Goal: Information Seeking & Learning: Learn about a topic

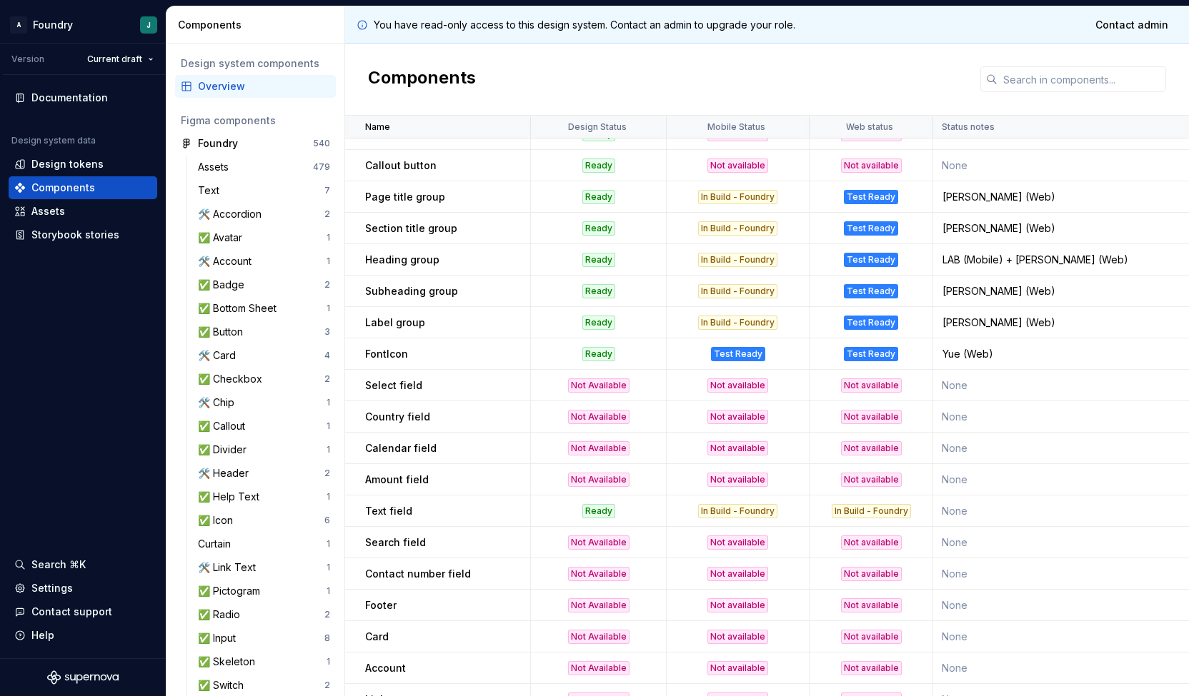
scroll to position [901, 0]
click at [456, 428] on td "Country field" at bounding box center [438, 416] width 186 height 31
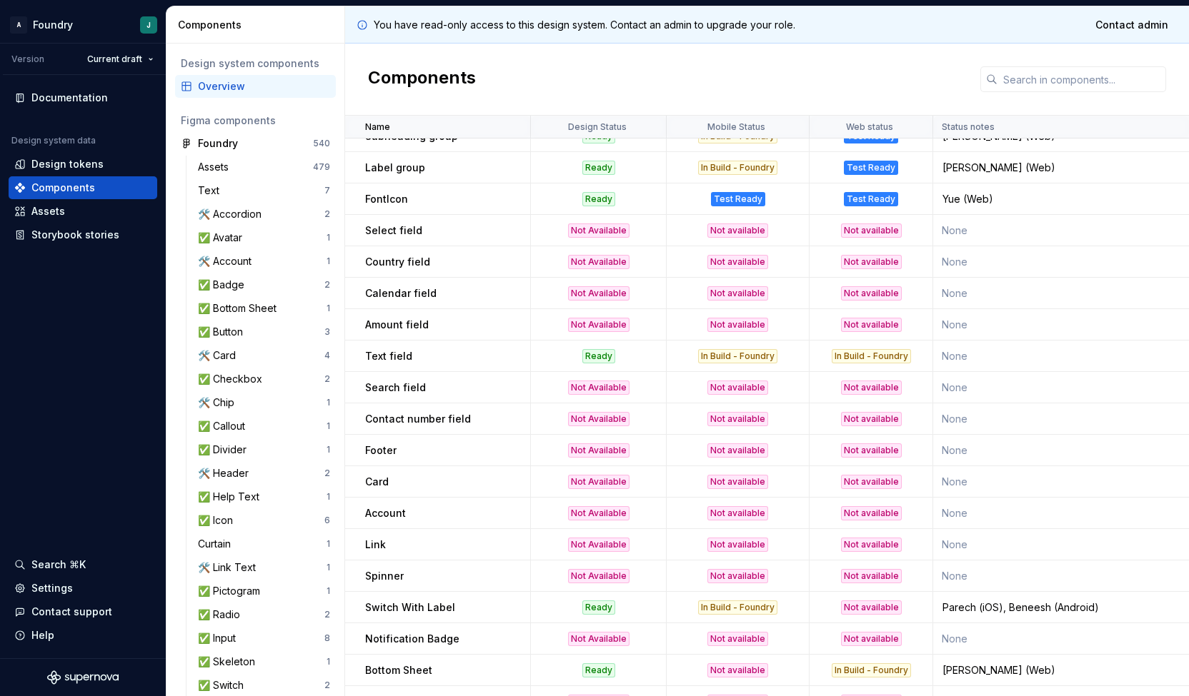
scroll to position [1056, 0]
click at [420, 379] on p "Search field" at bounding box center [395, 386] width 61 height 14
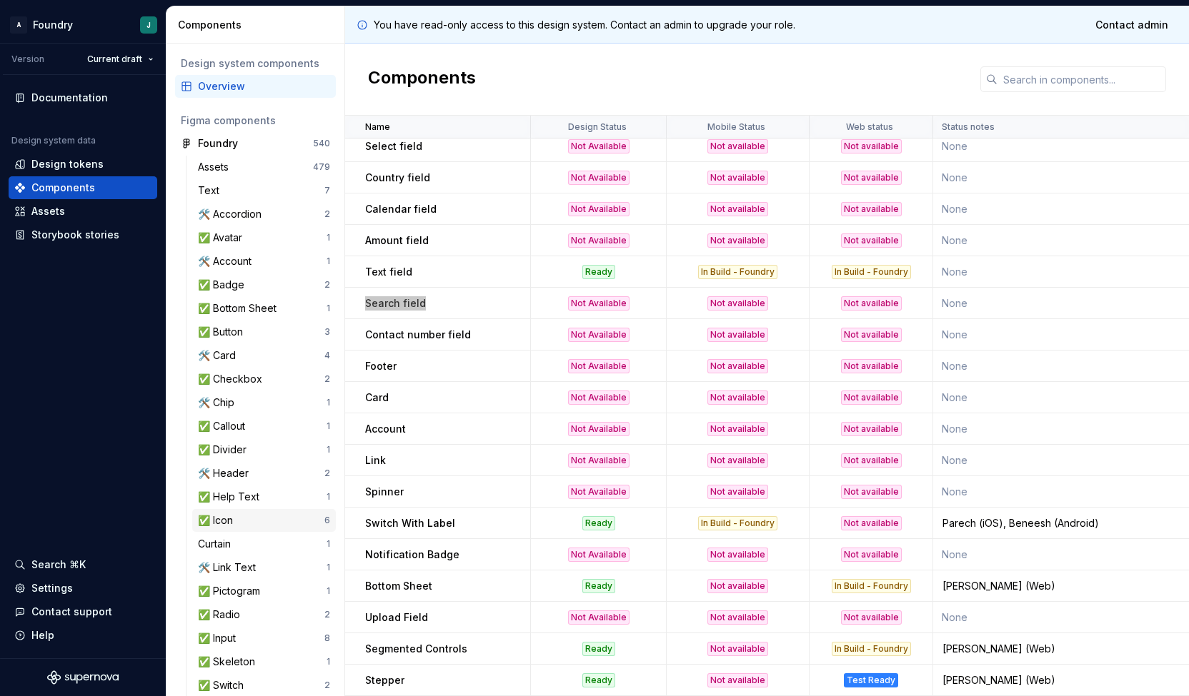
scroll to position [171, 0]
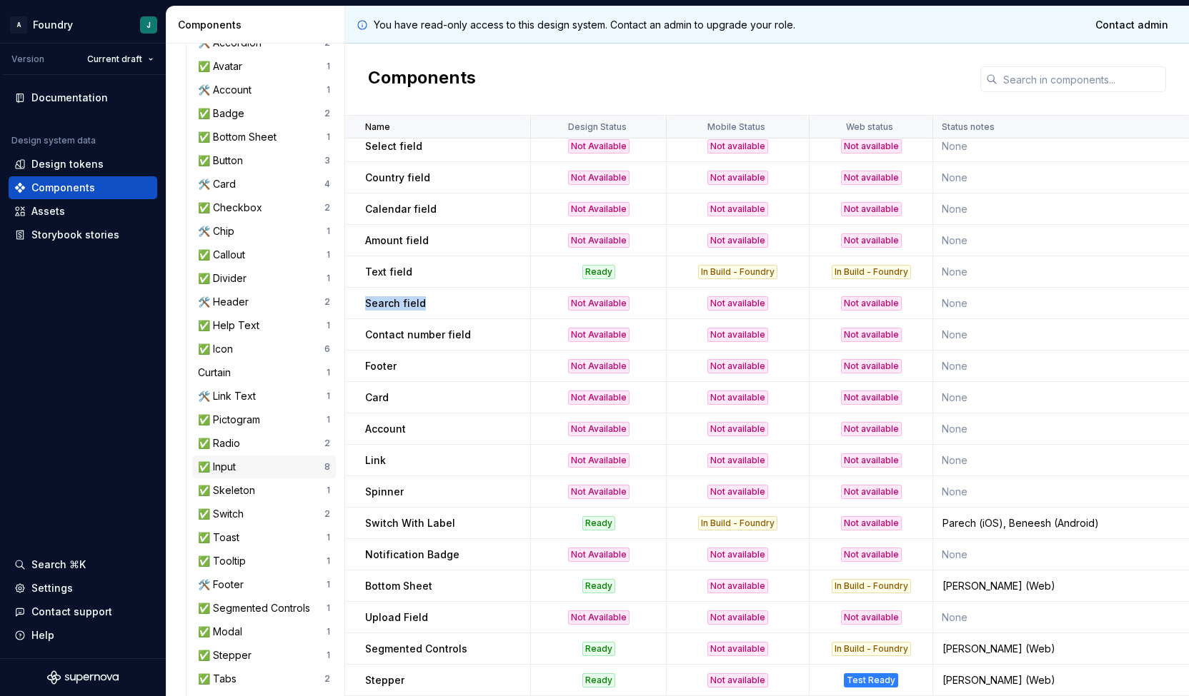
click at [261, 465] on div "✅ Input" at bounding box center [261, 467] width 126 height 14
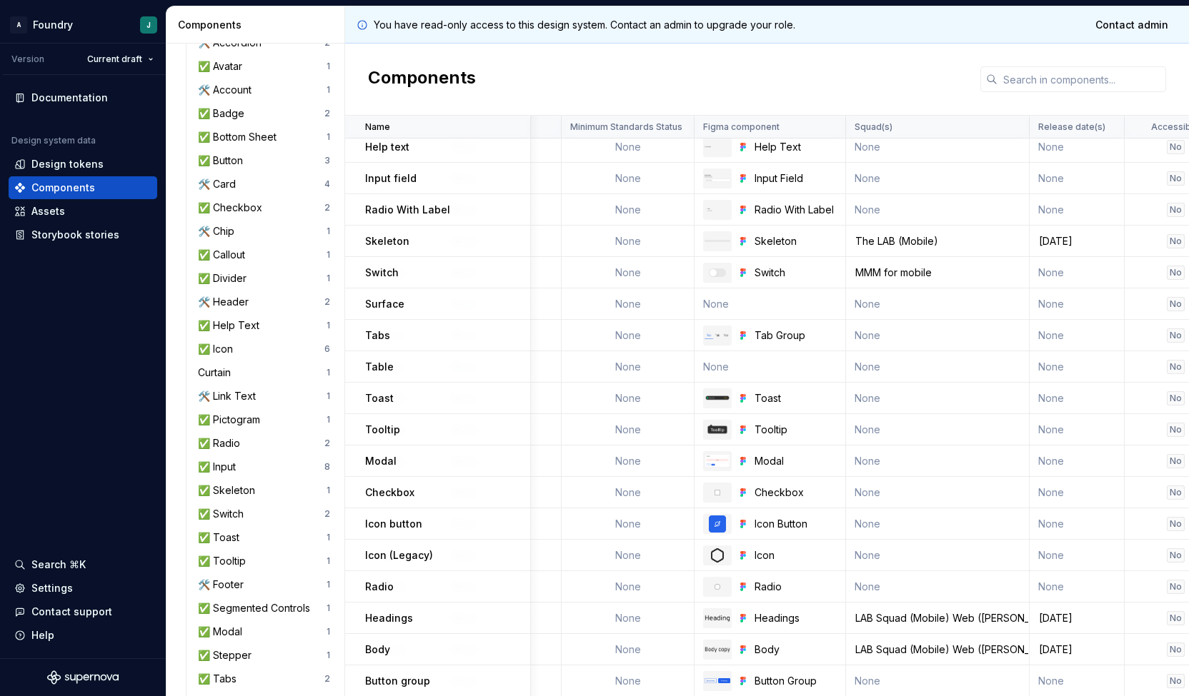
scroll to position [882, 676]
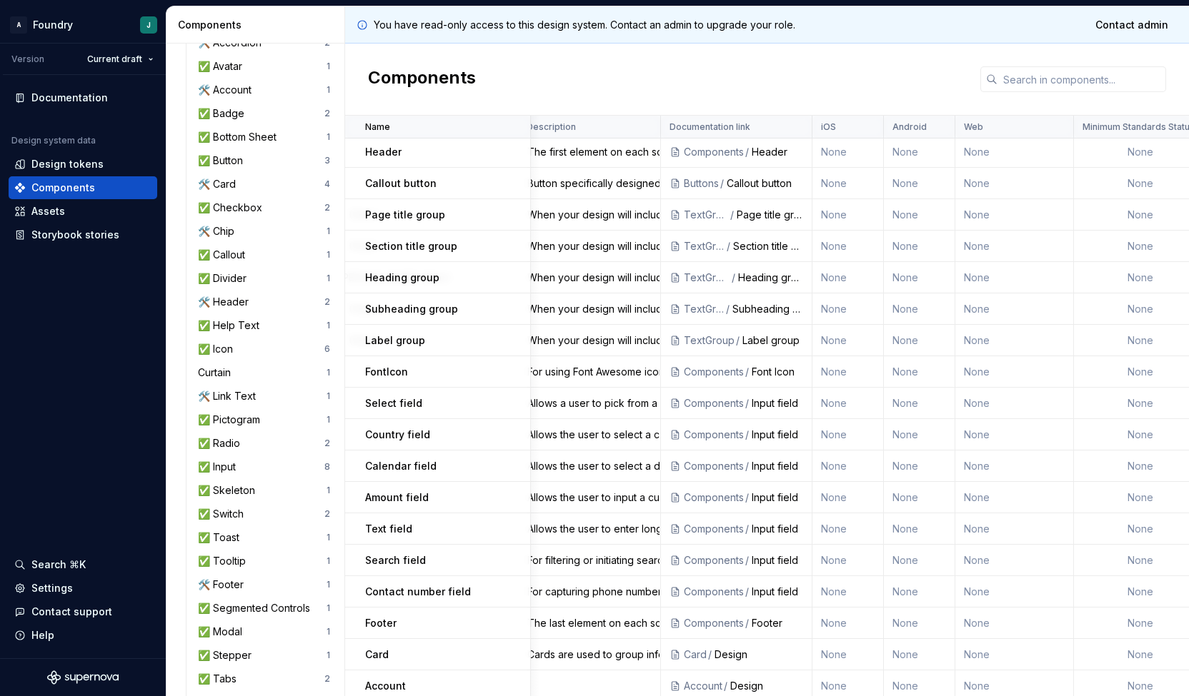
click at [779, 566] on div "Input field" at bounding box center [776, 561] width 51 height 14
click at [847, 562] on td "None" at bounding box center [847, 560] width 71 height 31
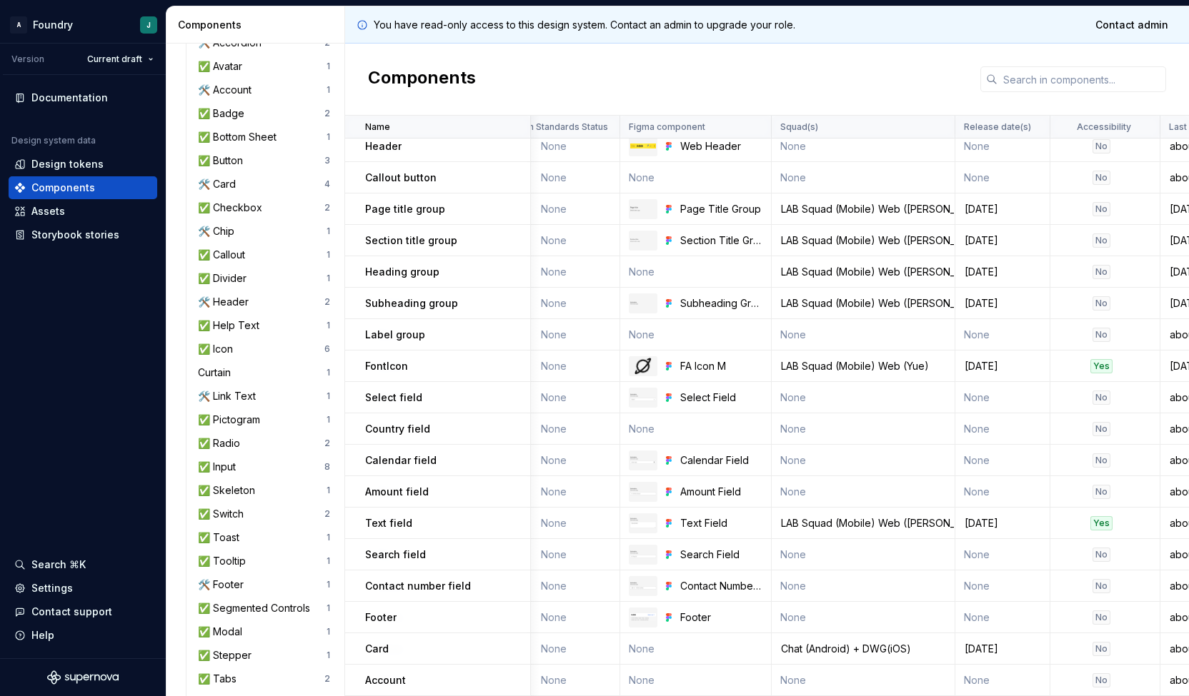
scroll to position [888, 1339]
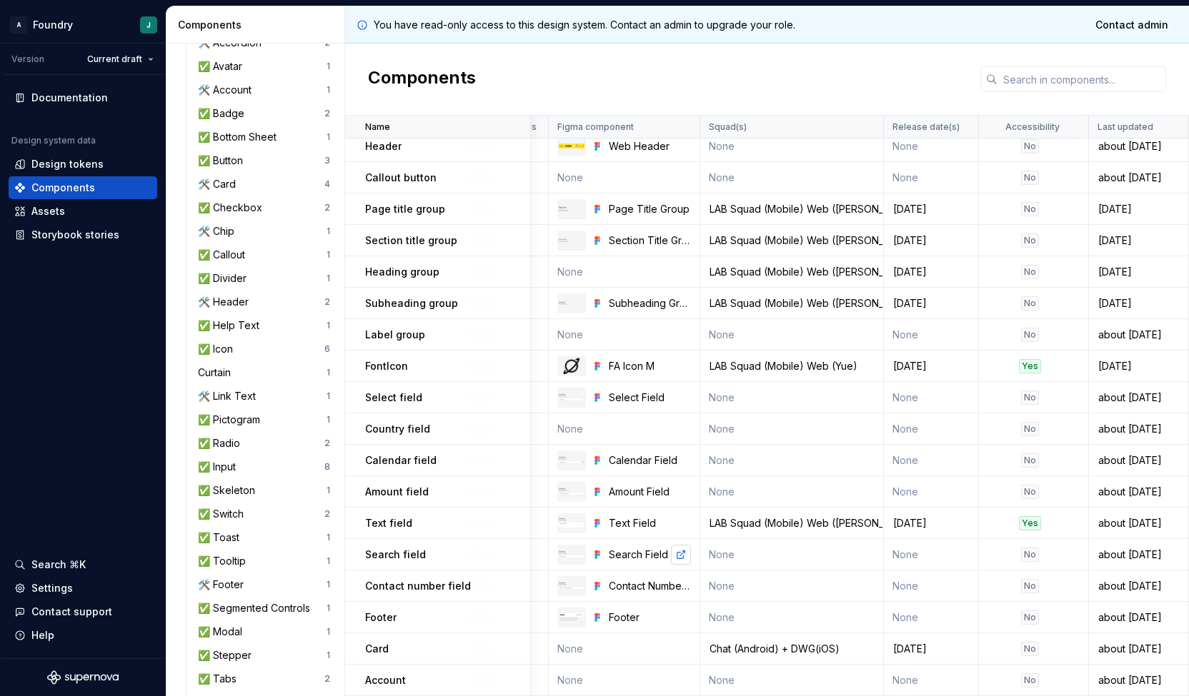
click at [673, 556] on link at bounding box center [681, 555] width 20 height 20
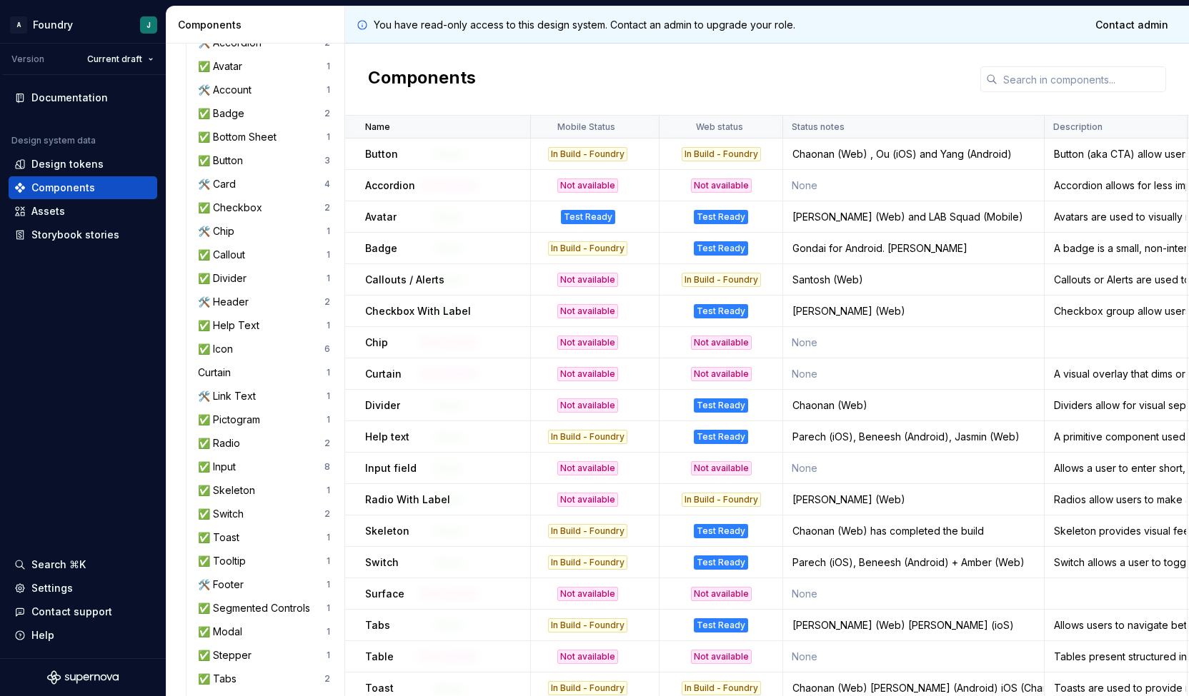
scroll to position [0, 0]
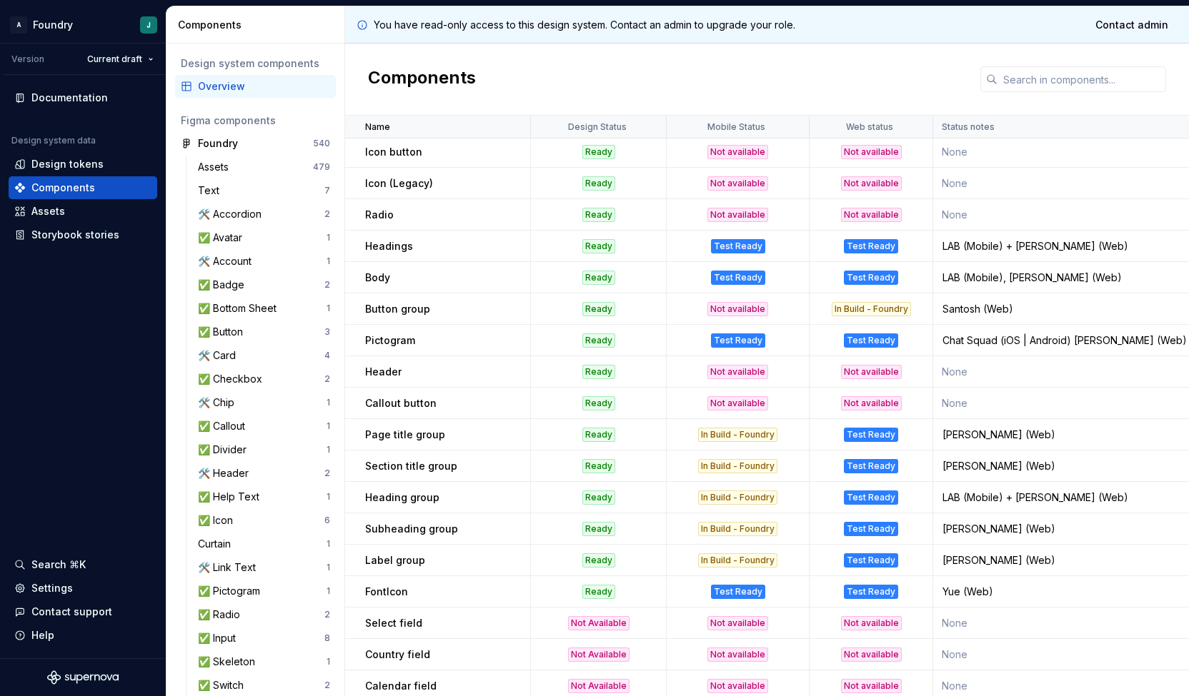
scroll to position [662, 659]
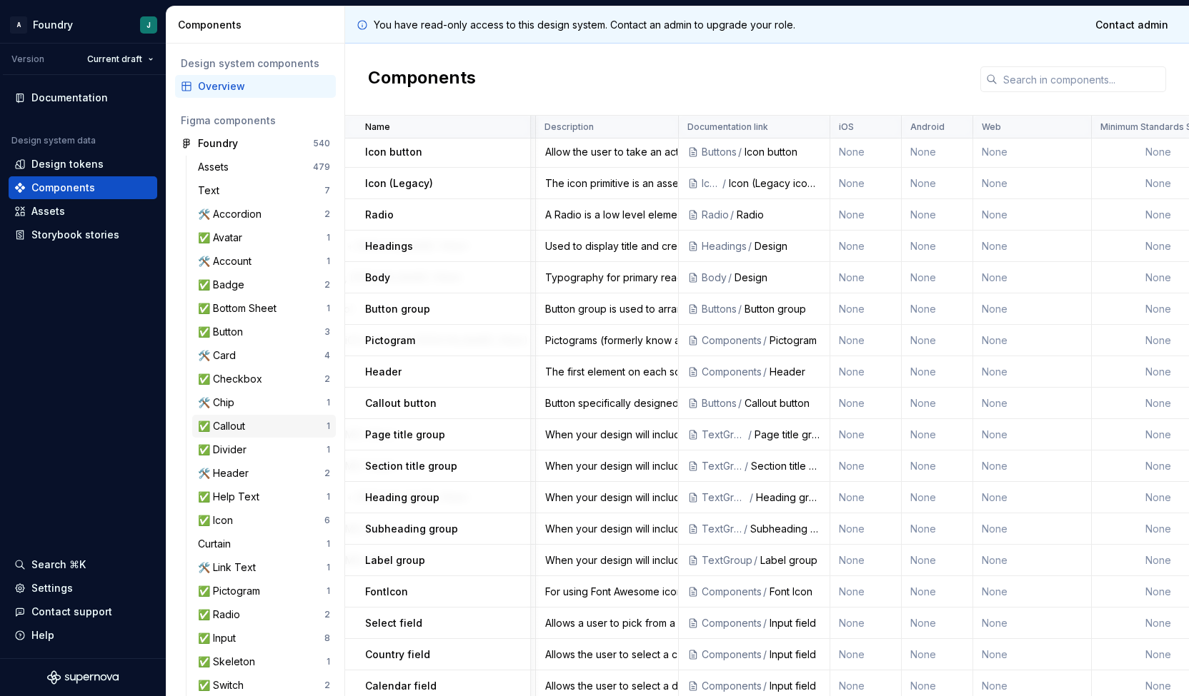
click at [267, 422] on div "✅ Callout" at bounding box center [262, 426] width 129 height 14
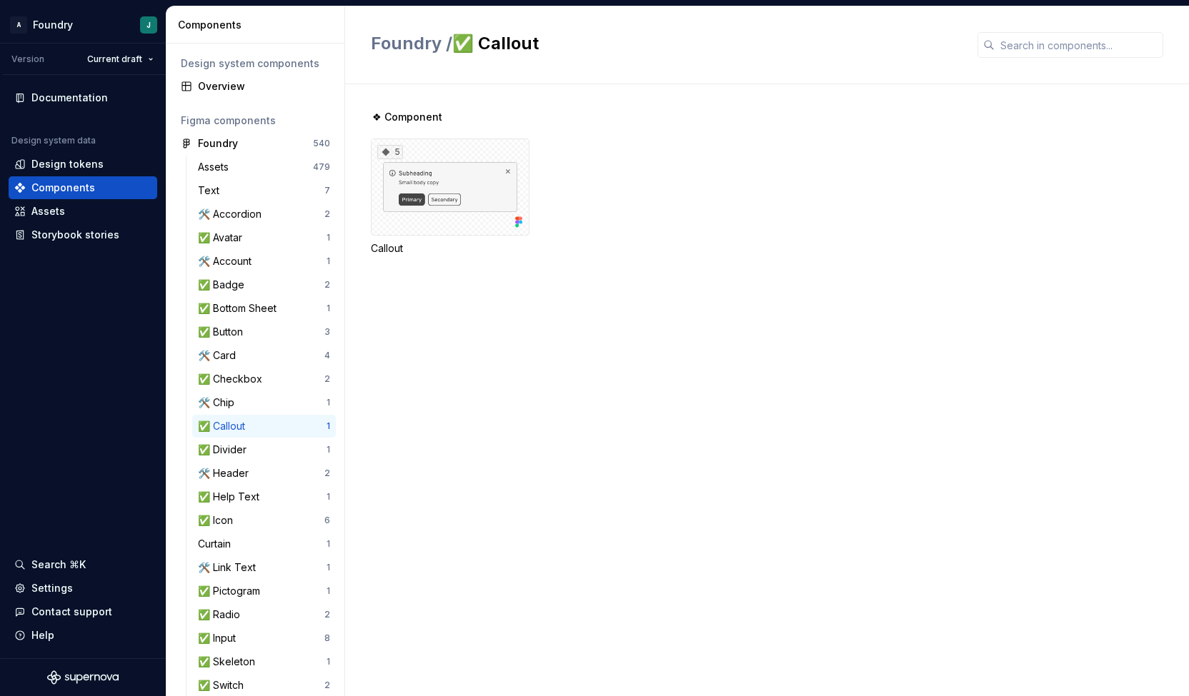
click at [683, 395] on div "❖ Component 5 Callout" at bounding box center [780, 390] width 818 height 612
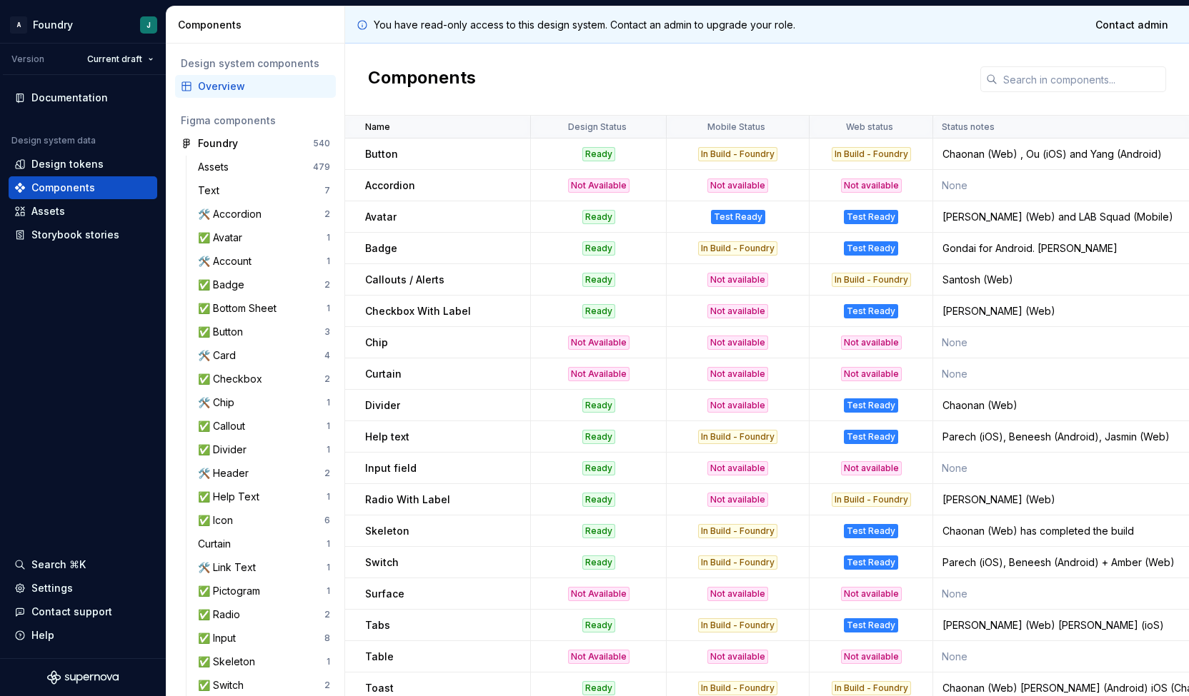
click at [563, 483] on td "Ready" at bounding box center [599, 468] width 136 height 31
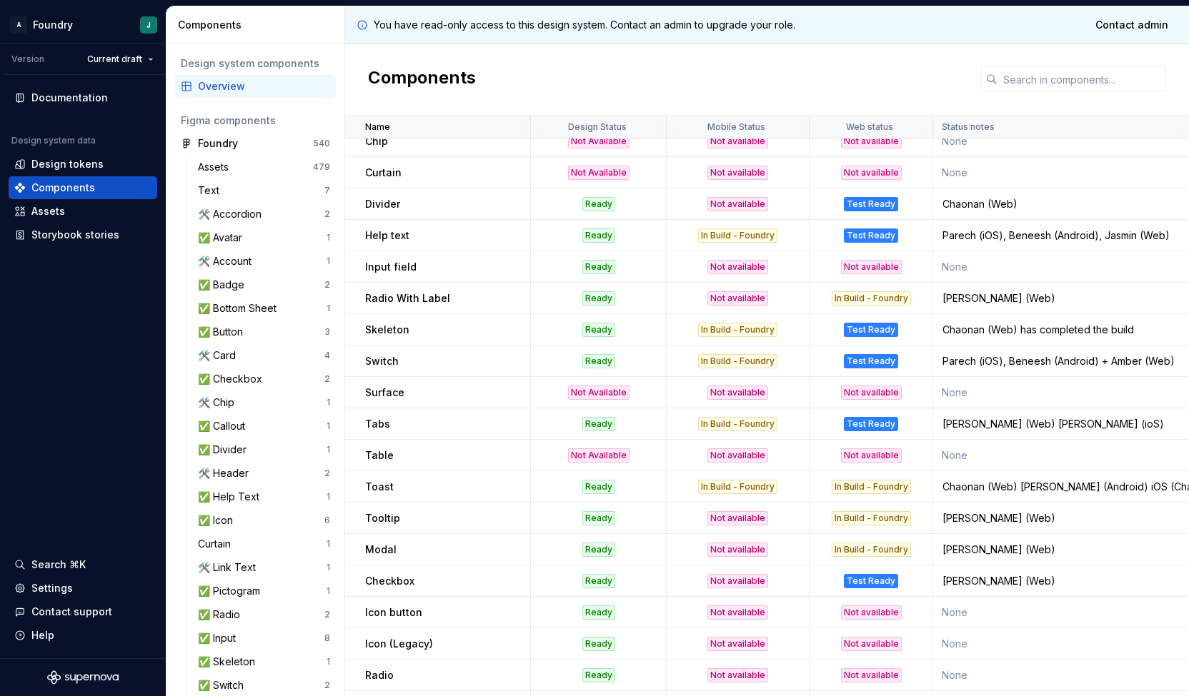
scroll to position [431, 0]
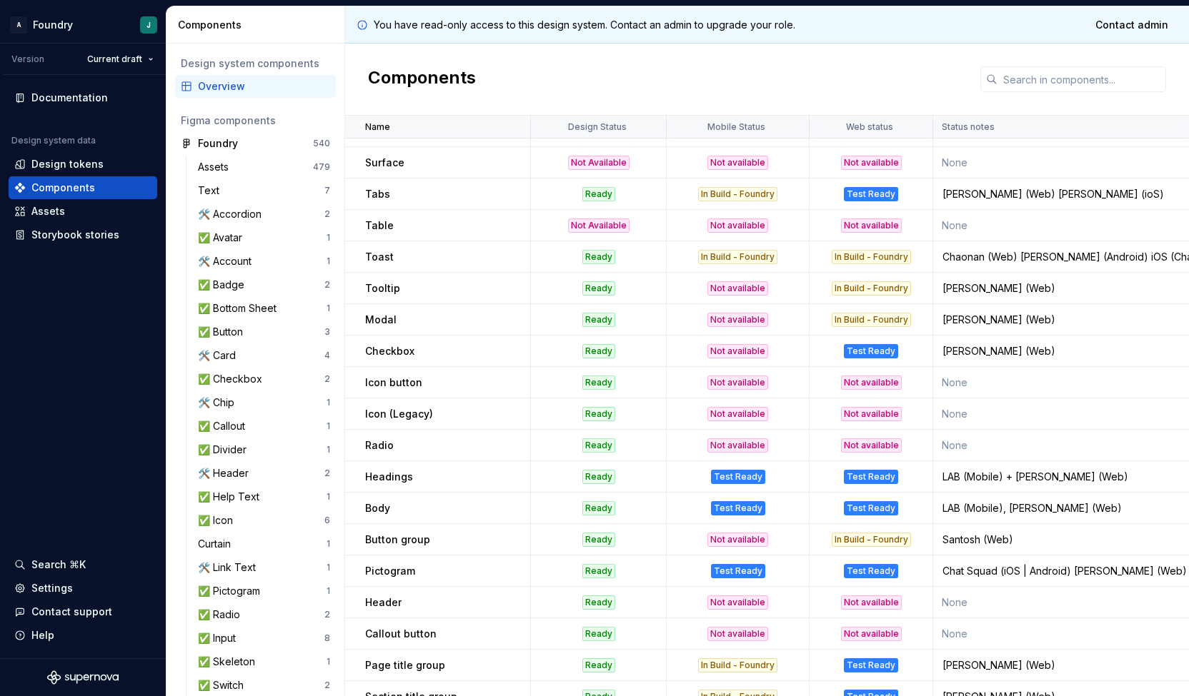
click at [446, 339] on td "Checkbox" at bounding box center [438, 351] width 186 height 31
click at [391, 561] on td "Pictogram" at bounding box center [438, 571] width 186 height 31
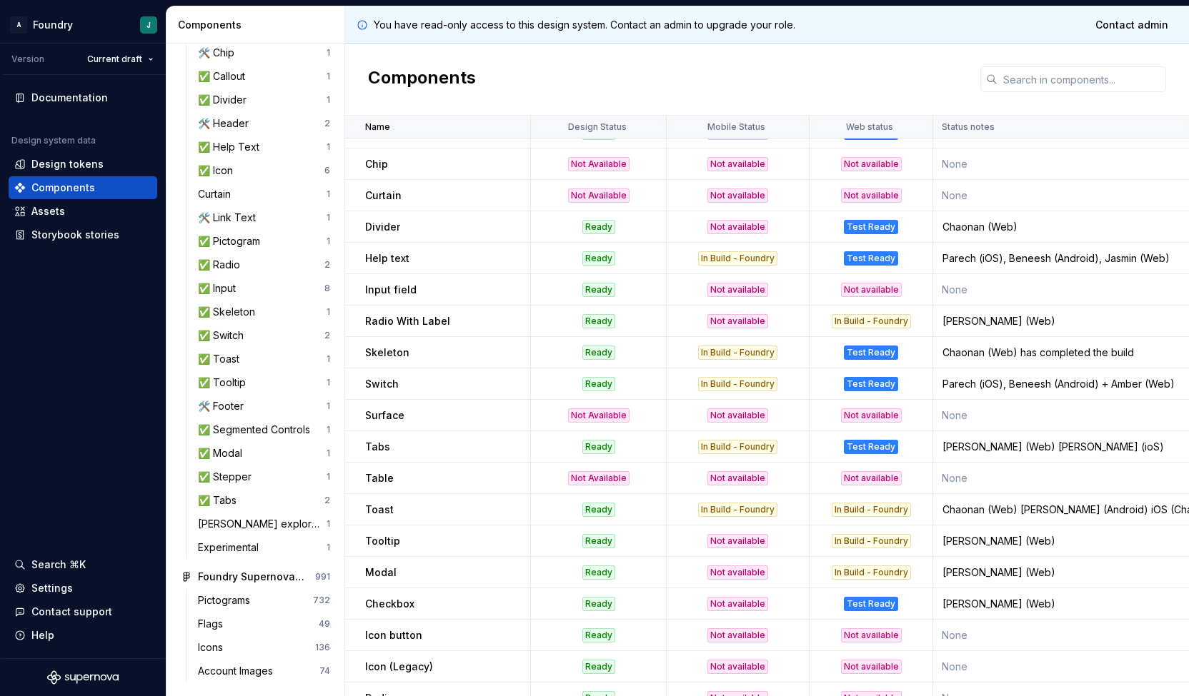
scroll to position [179, 0]
click at [439, 556] on td "Modal" at bounding box center [438, 571] width 186 height 31
click at [371, 574] on p "Modal" at bounding box center [380, 572] width 31 height 14
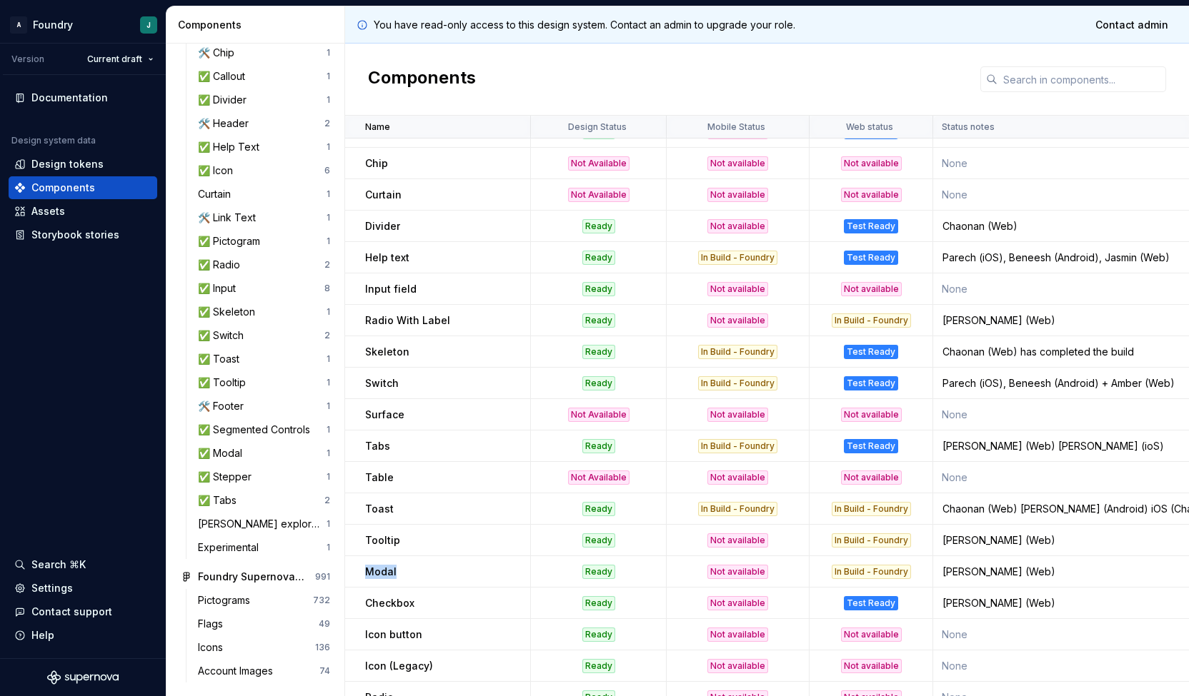
click at [371, 574] on p "Modal" at bounding box center [380, 572] width 31 height 14
click at [944, 568] on div "[PERSON_NAME] (Web)" at bounding box center [1063, 572] width 259 height 14
copy div "Kevin"
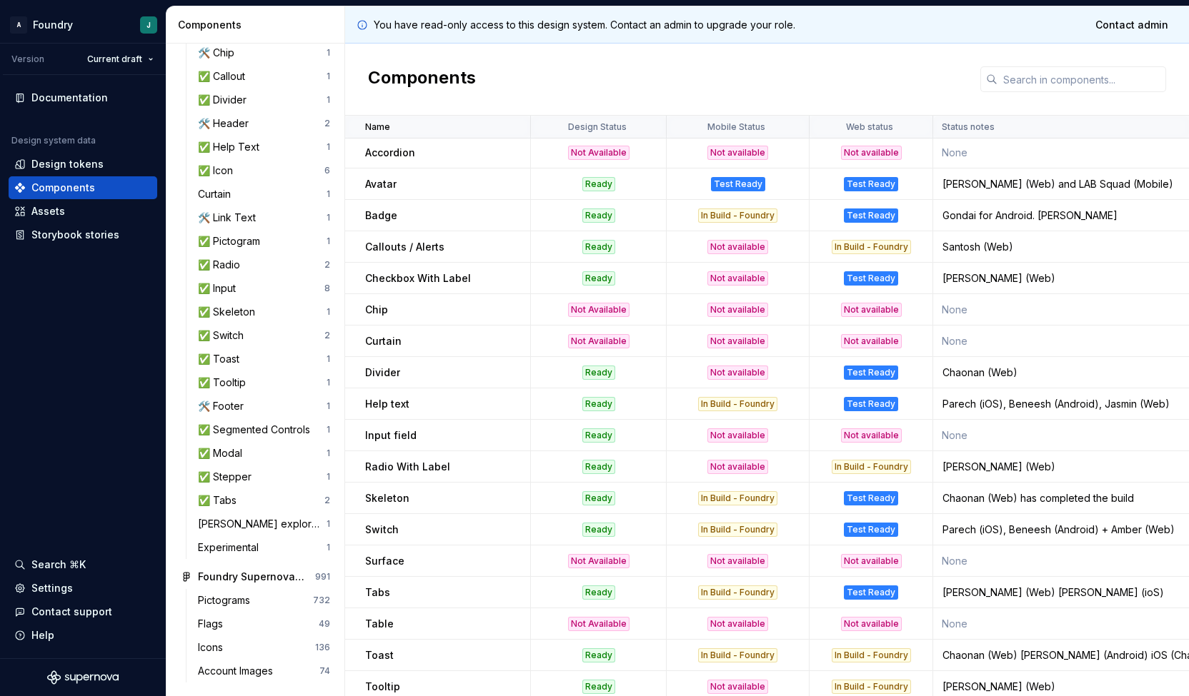
scroll to position [0, 0]
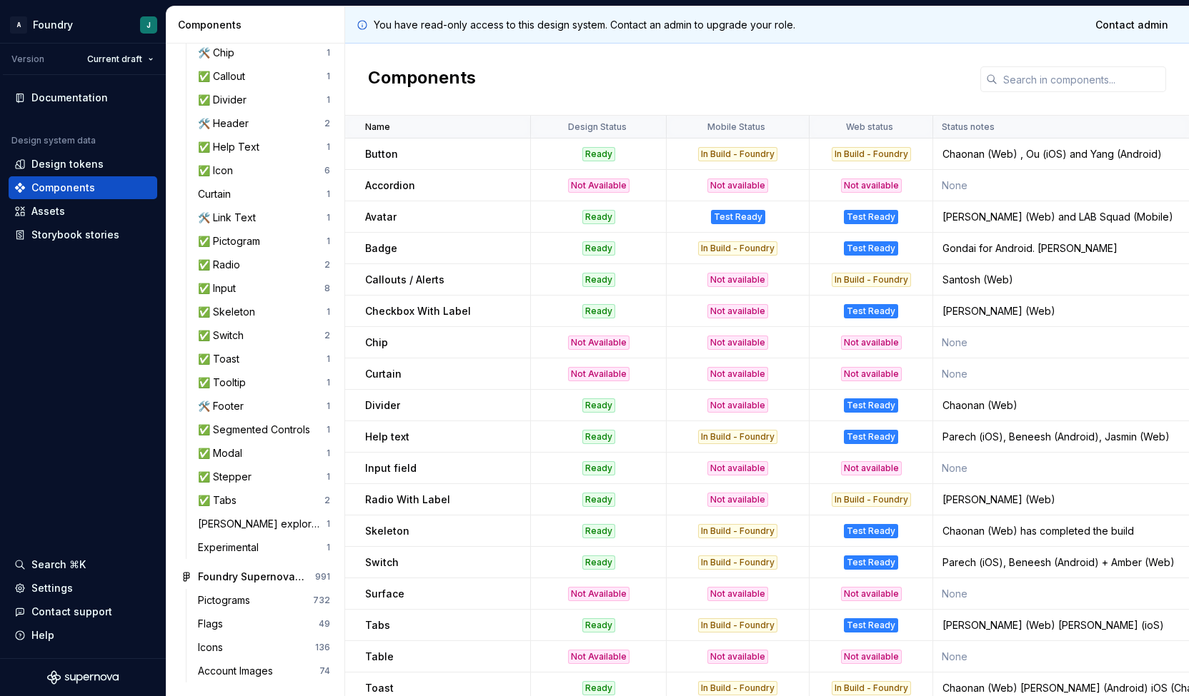
click at [380, 210] on p "Avatar" at bounding box center [380, 217] width 31 height 14
click at [475, 388] on td "Curtain" at bounding box center [438, 374] width 186 height 31
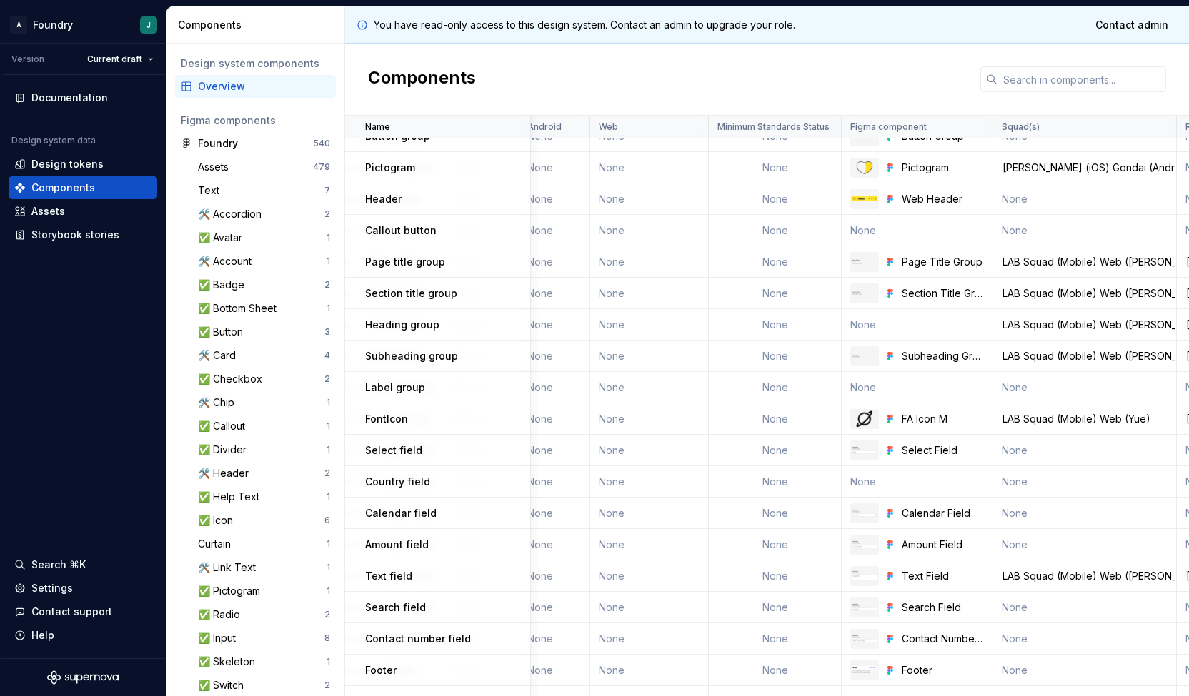
scroll to position [836, 1041]
click at [382, 201] on p "Header" at bounding box center [383, 198] width 36 height 14
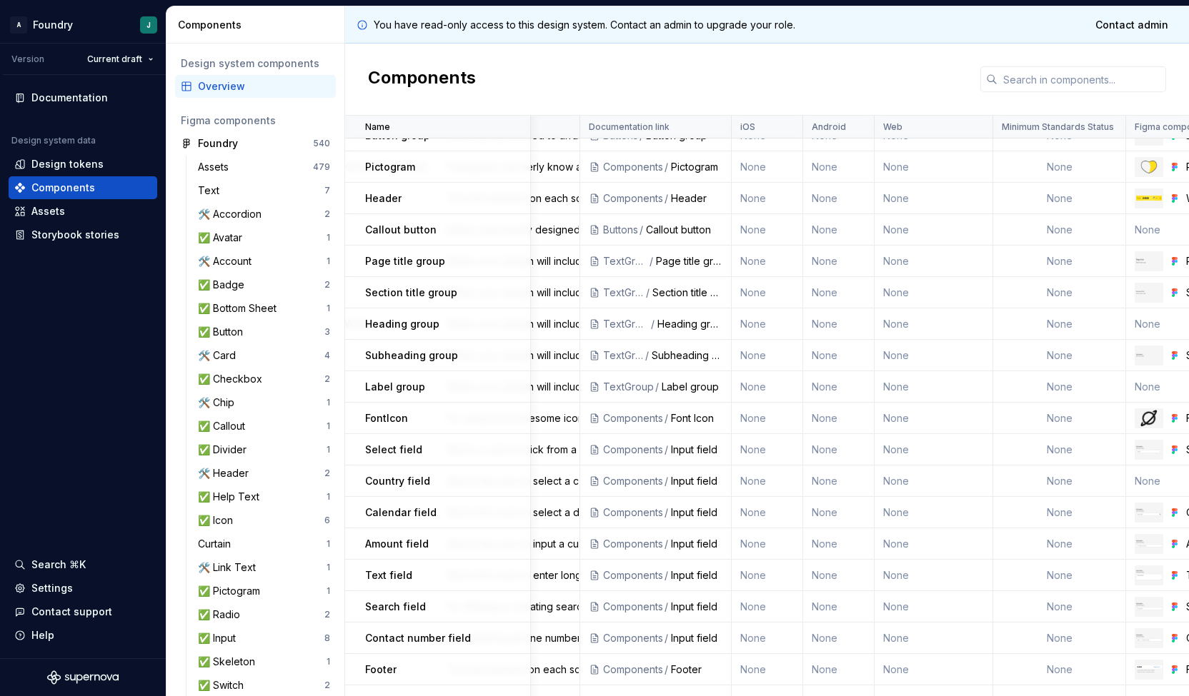
scroll to position [836, 758]
click at [691, 200] on div "Header" at bounding box center [695, 198] width 51 height 14
click at [634, 200] on div "Components" at bounding box center [632, 198] width 60 height 14
click at [716, 194] on div "Header" at bounding box center [695, 198] width 51 height 14
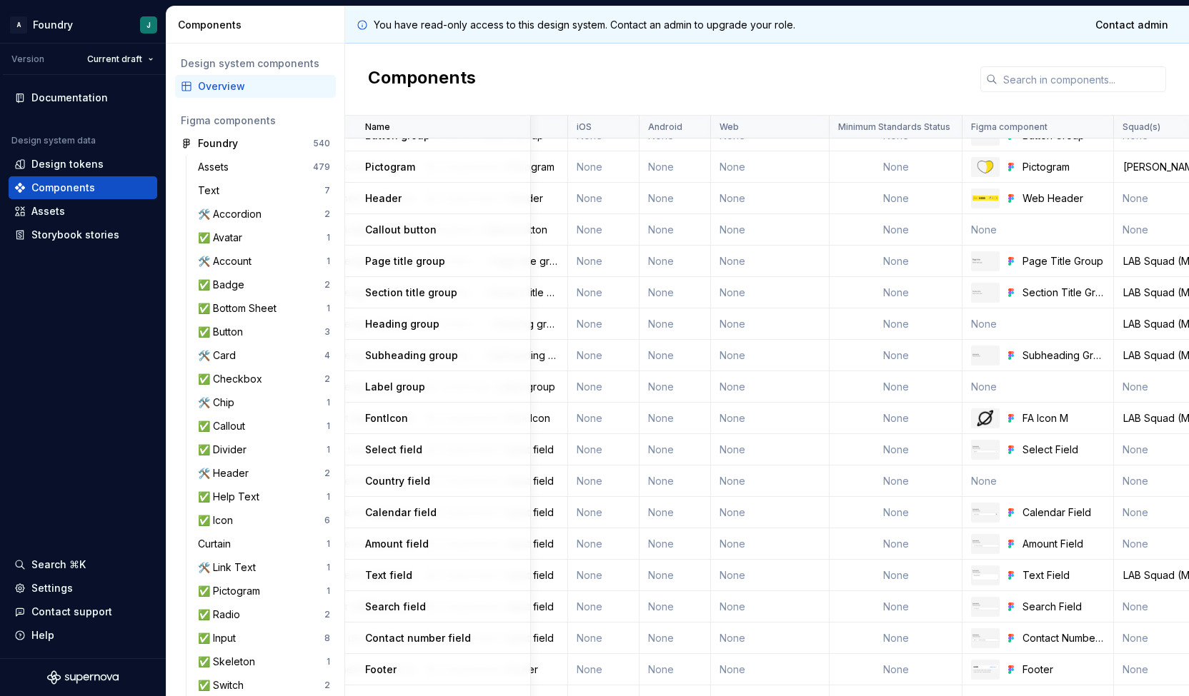
scroll to position [836, 921]
click at [981, 196] on img at bounding box center [984, 198] width 26 height 4
click at [1094, 196] on link at bounding box center [1094, 199] width 20 height 20
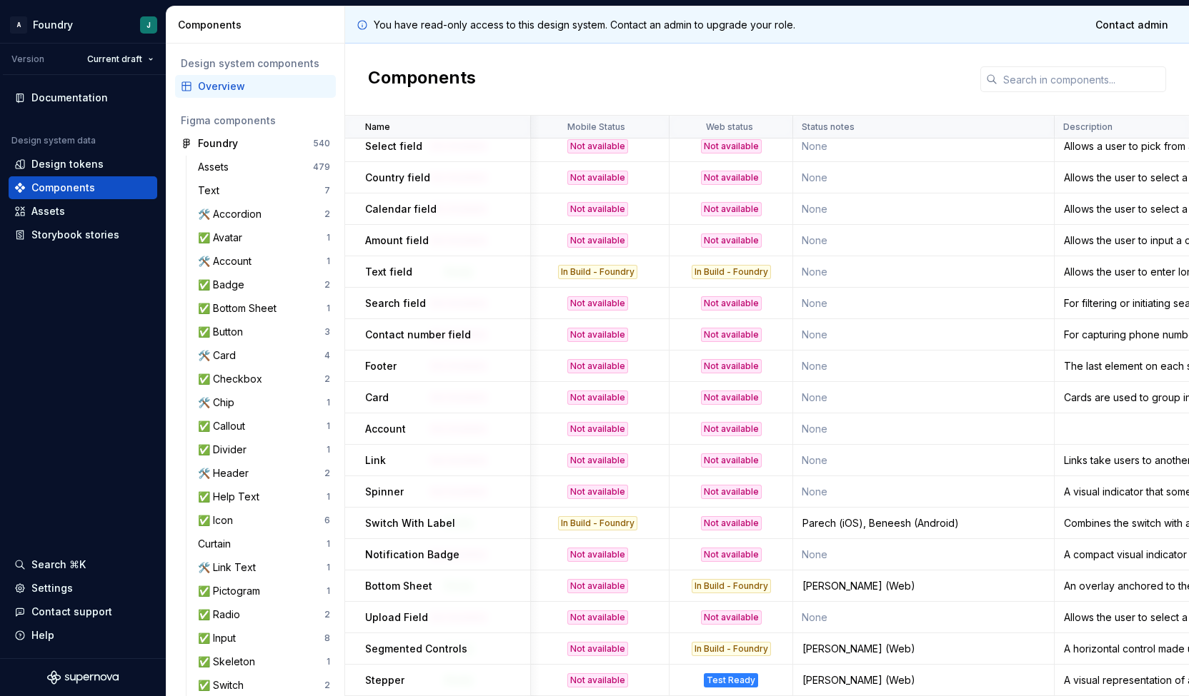
scroll to position [1146, 0]
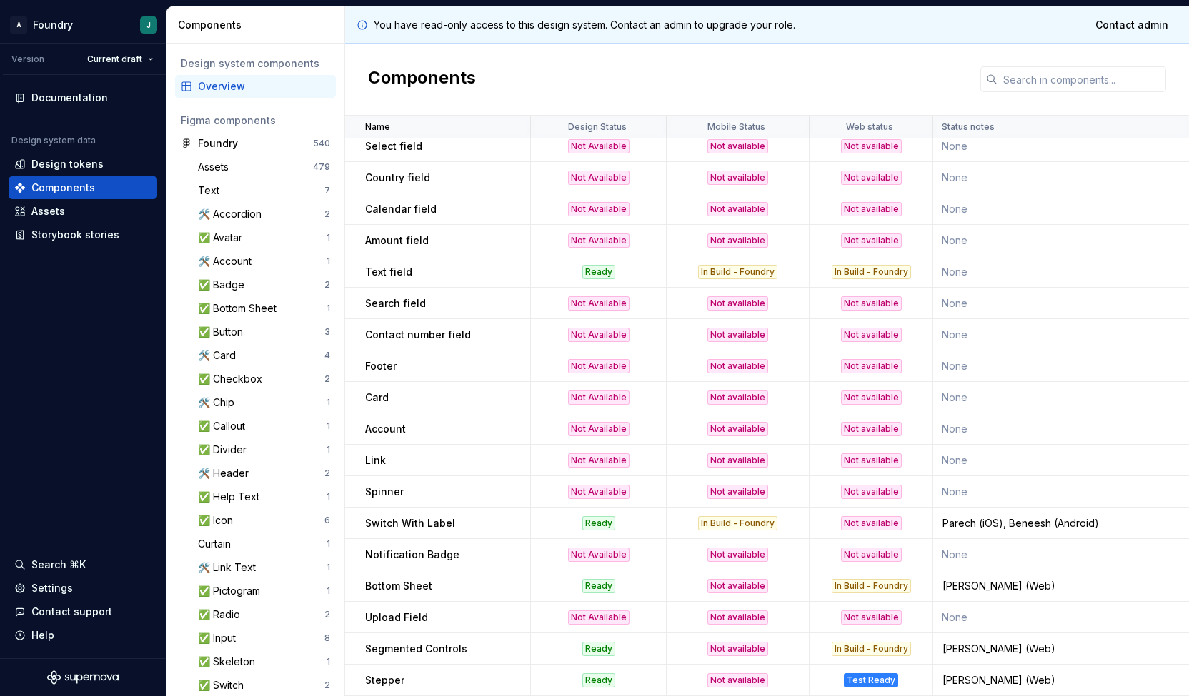
click at [514, 579] on div "Bottom Sheet" at bounding box center [447, 586] width 164 height 14
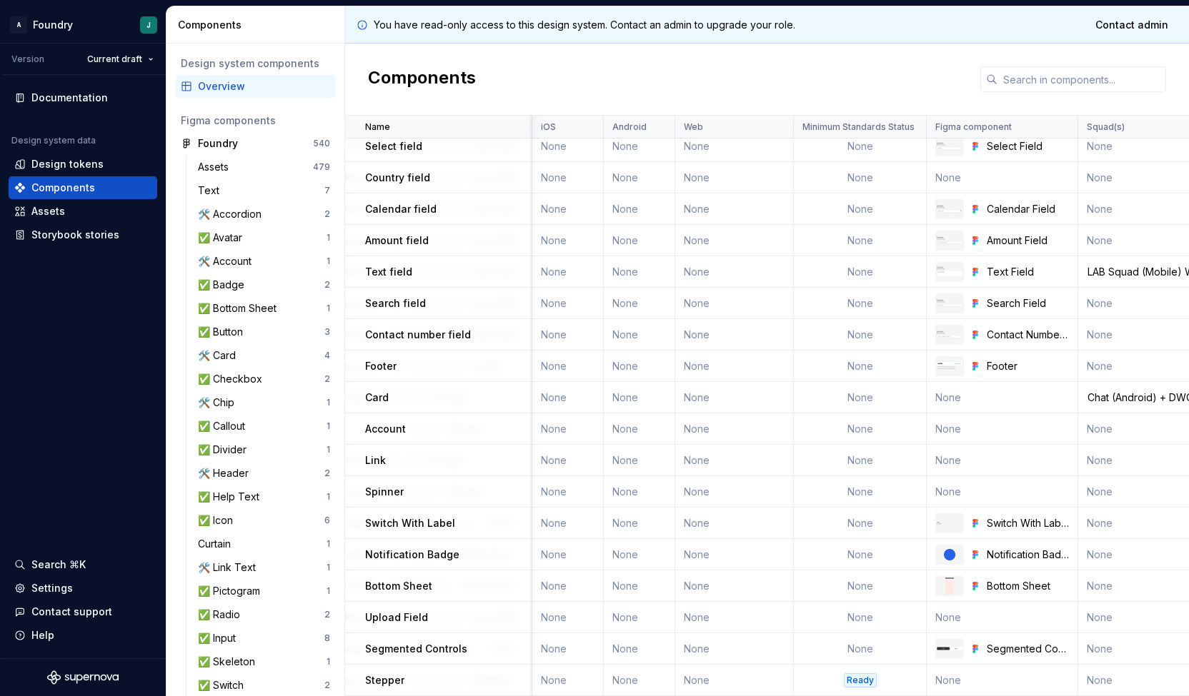
scroll to position [1146, 976]
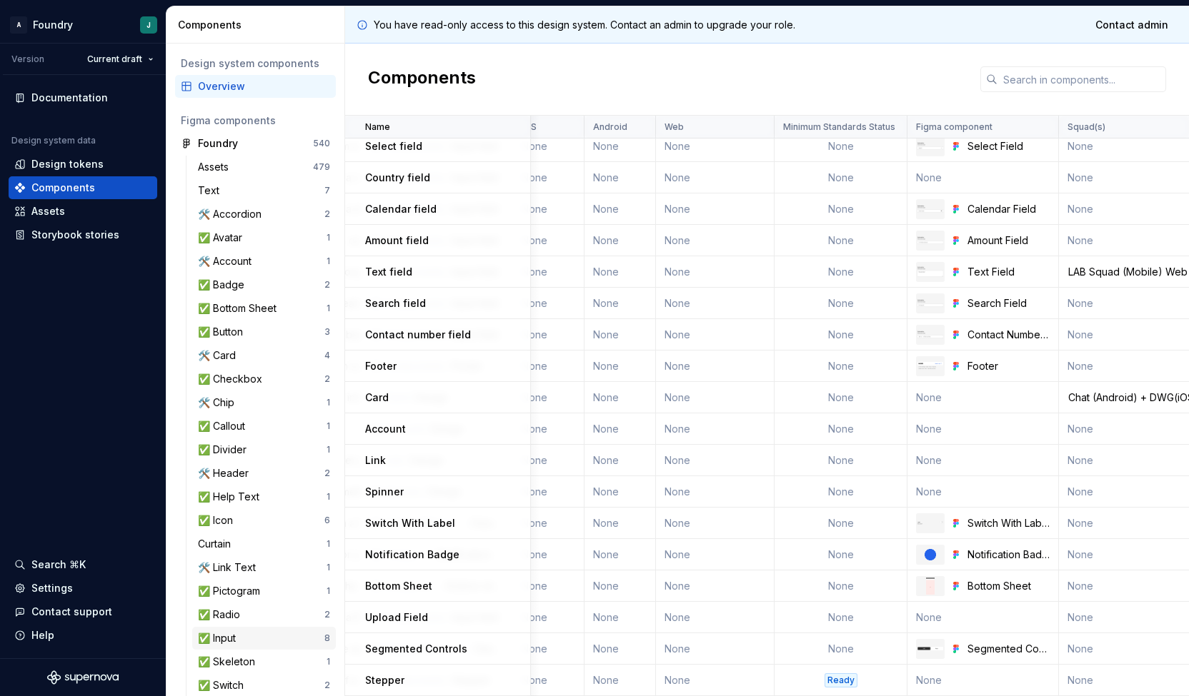
click at [268, 642] on div "✅ Input" at bounding box center [261, 638] width 126 height 14
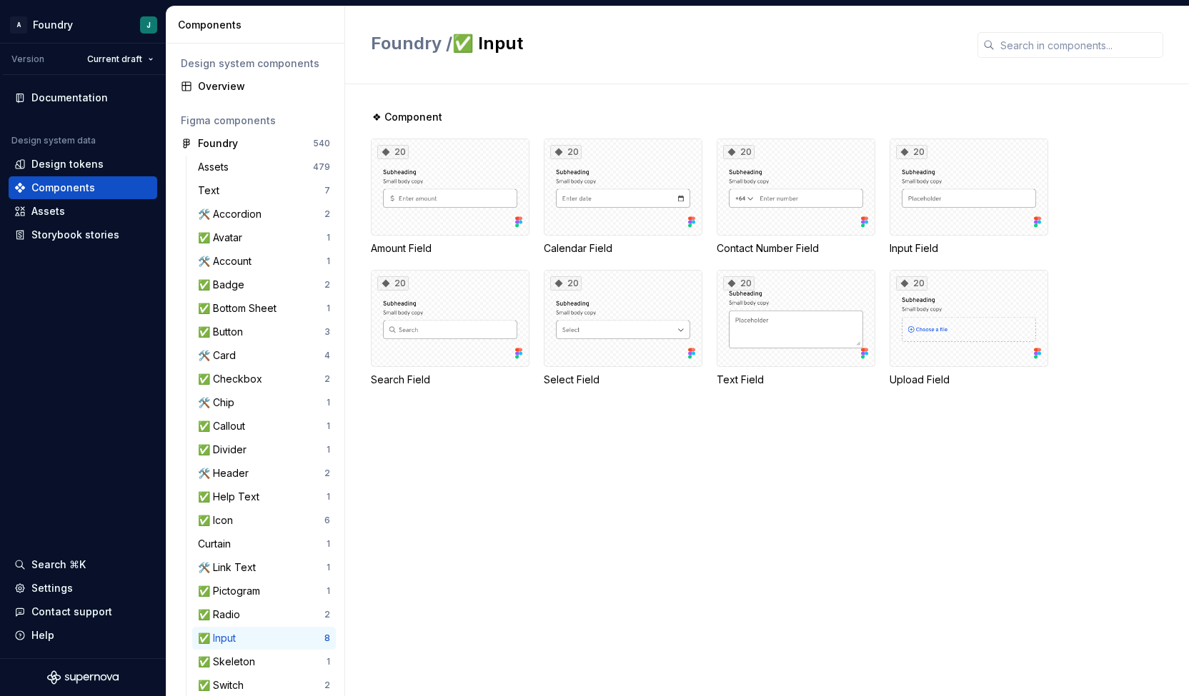
click at [725, 646] on div "❖ Component 20 Amount Field 20 Calendar Field 20 Contact Number Field 20 Input …" at bounding box center [780, 390] width 818 height 612
click at [613, 303] on div "20" at bounding box center [623, 318] width 159 height 97
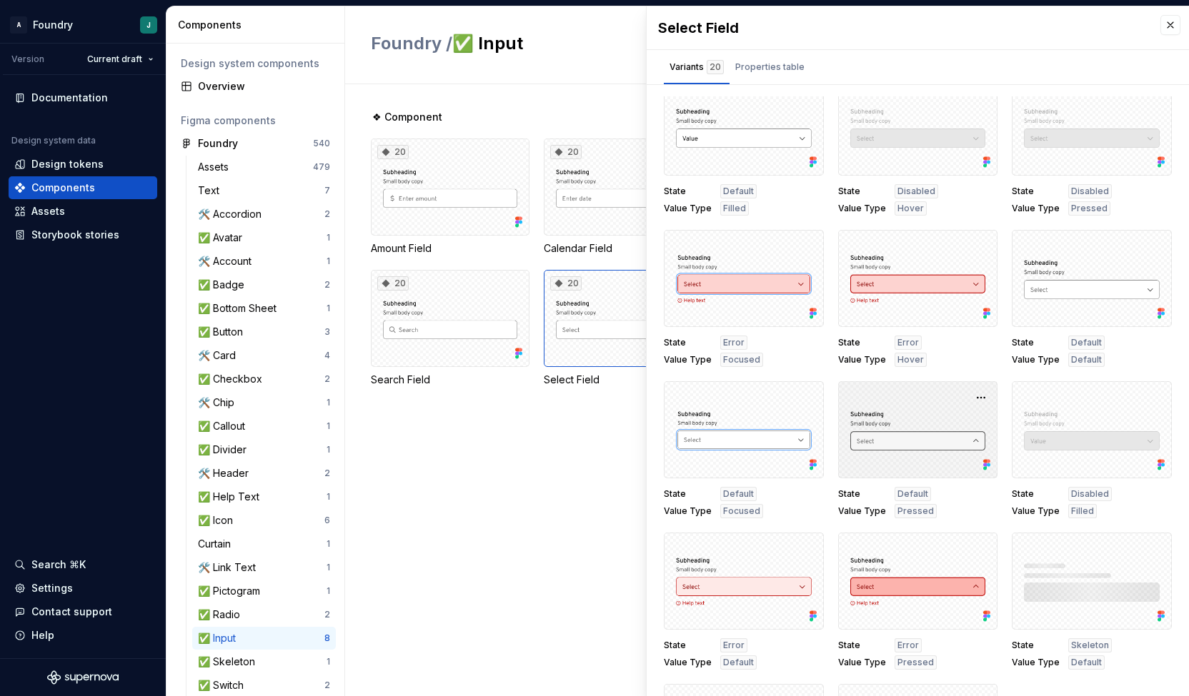
scroll to position [450, 0]
